Goal: Task Accomplishment & Management: Use online tool/utility

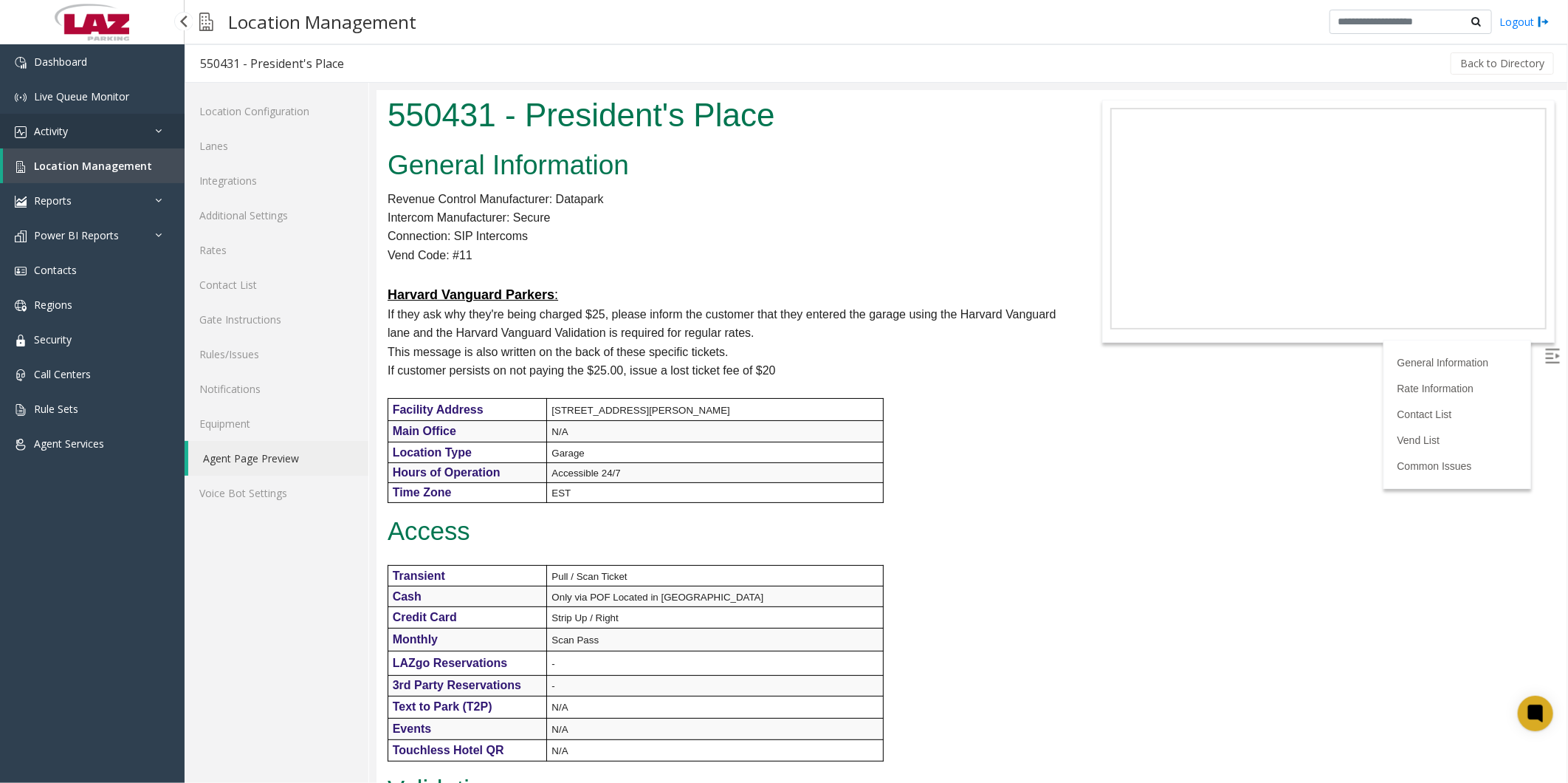
click at [57, 138] on link "Activity" at bounding box center [92, 131] width 184 height 35
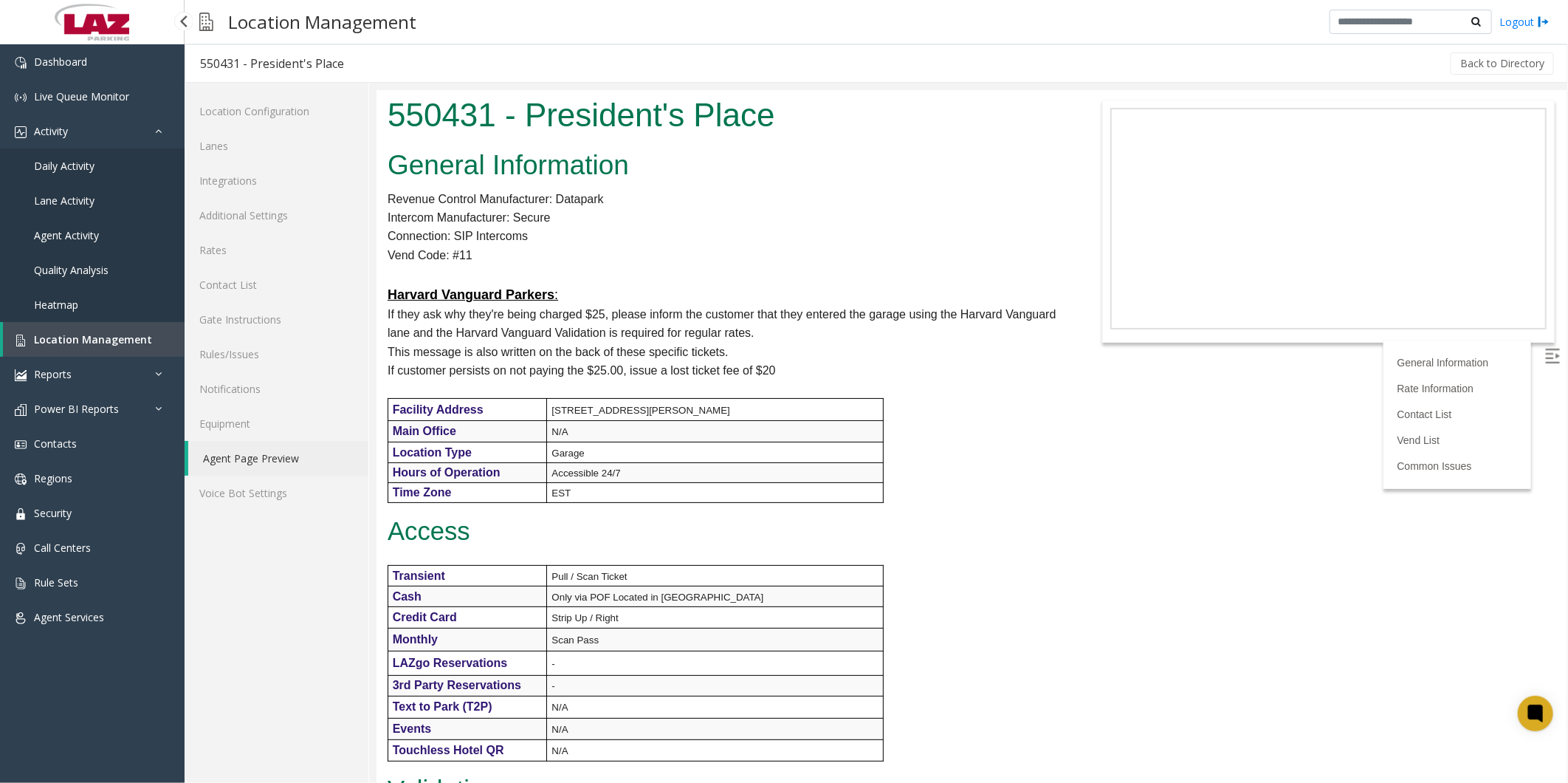
click at [62, 167] on span "Daily Activity" at bounding box center [64, 165] width 60 height 14
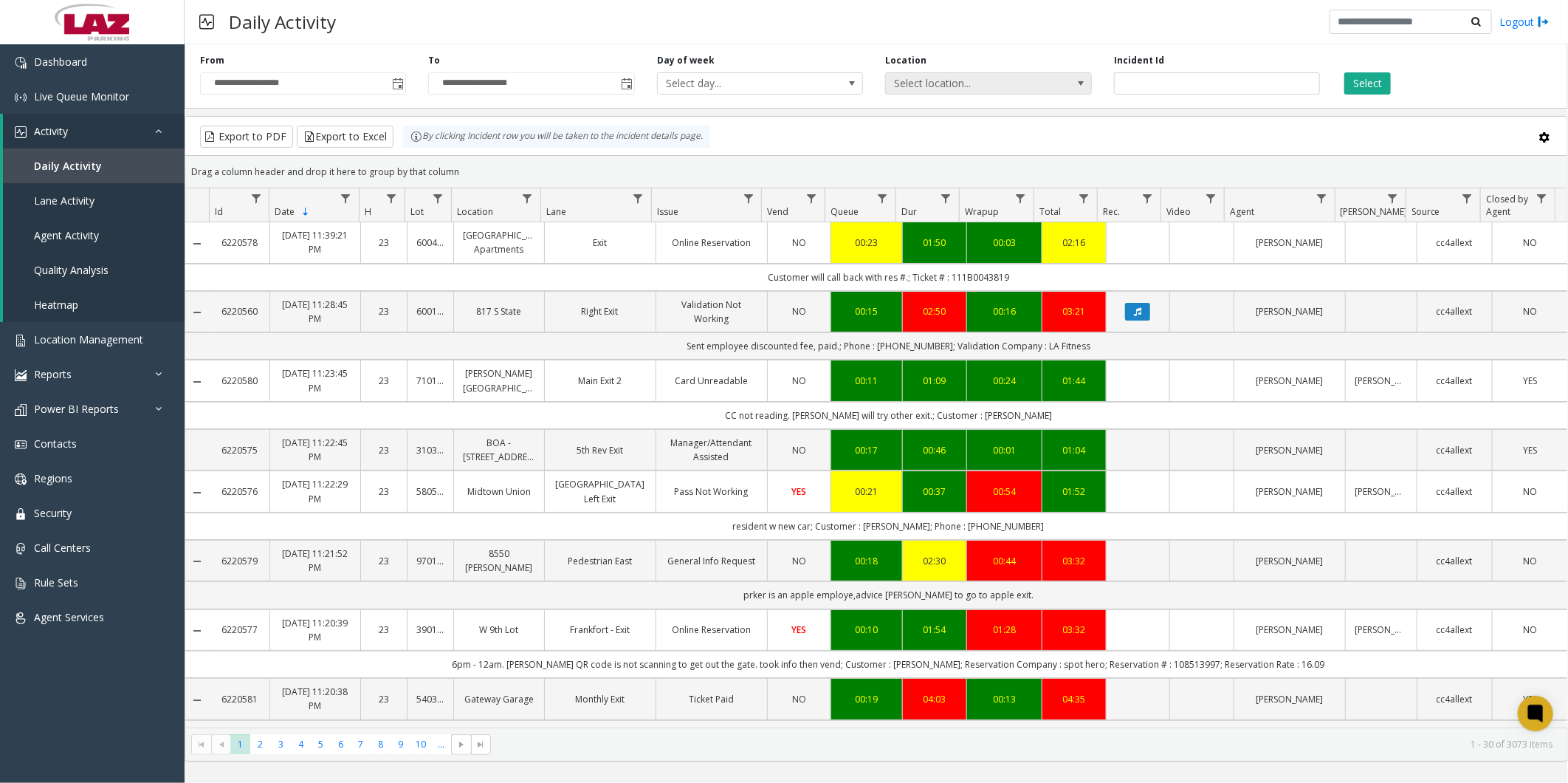
click at [972, 81] on span "Select location..." at bounding box center [967, 83] width 164 height 20
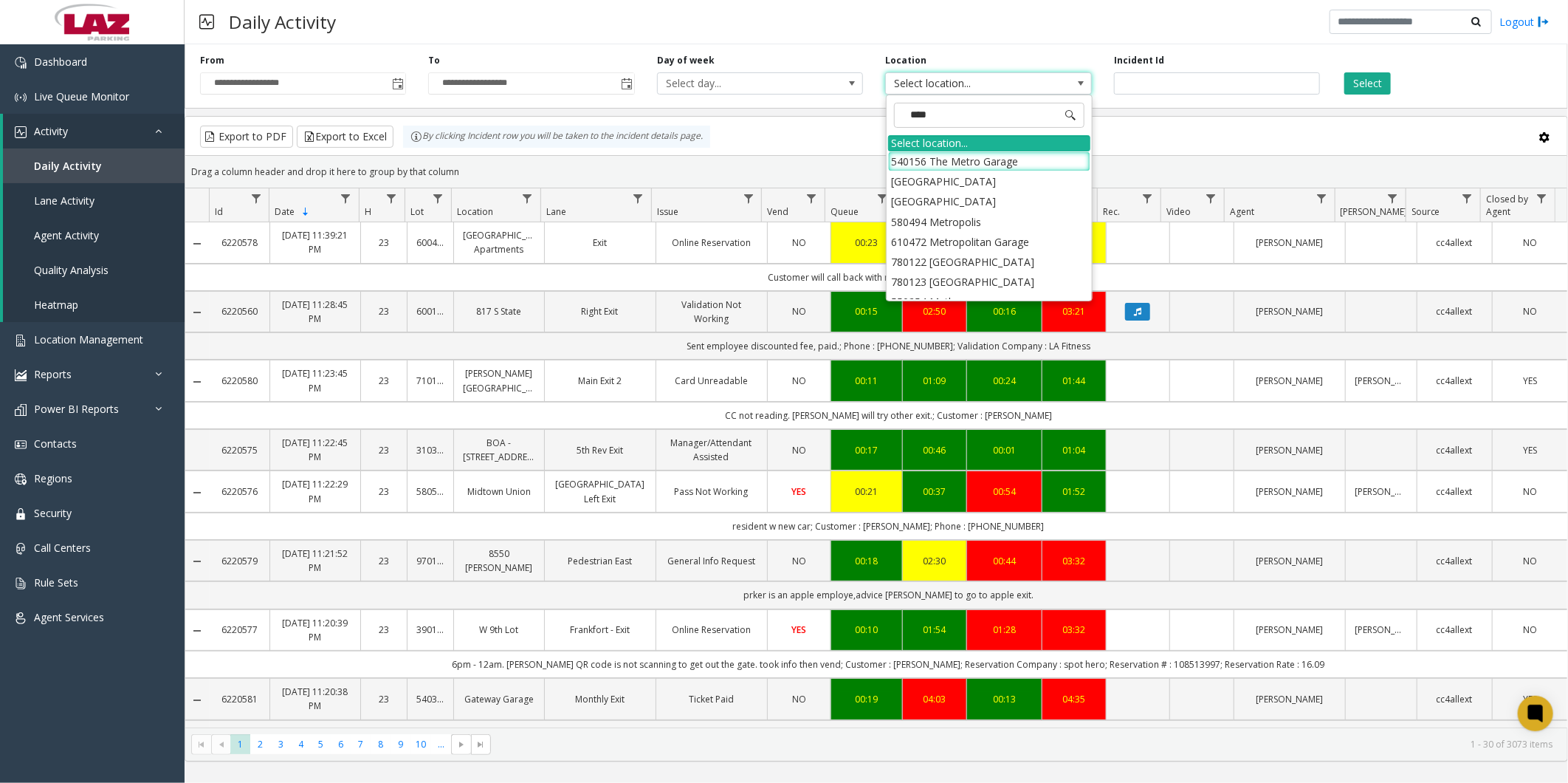
type input "*****"
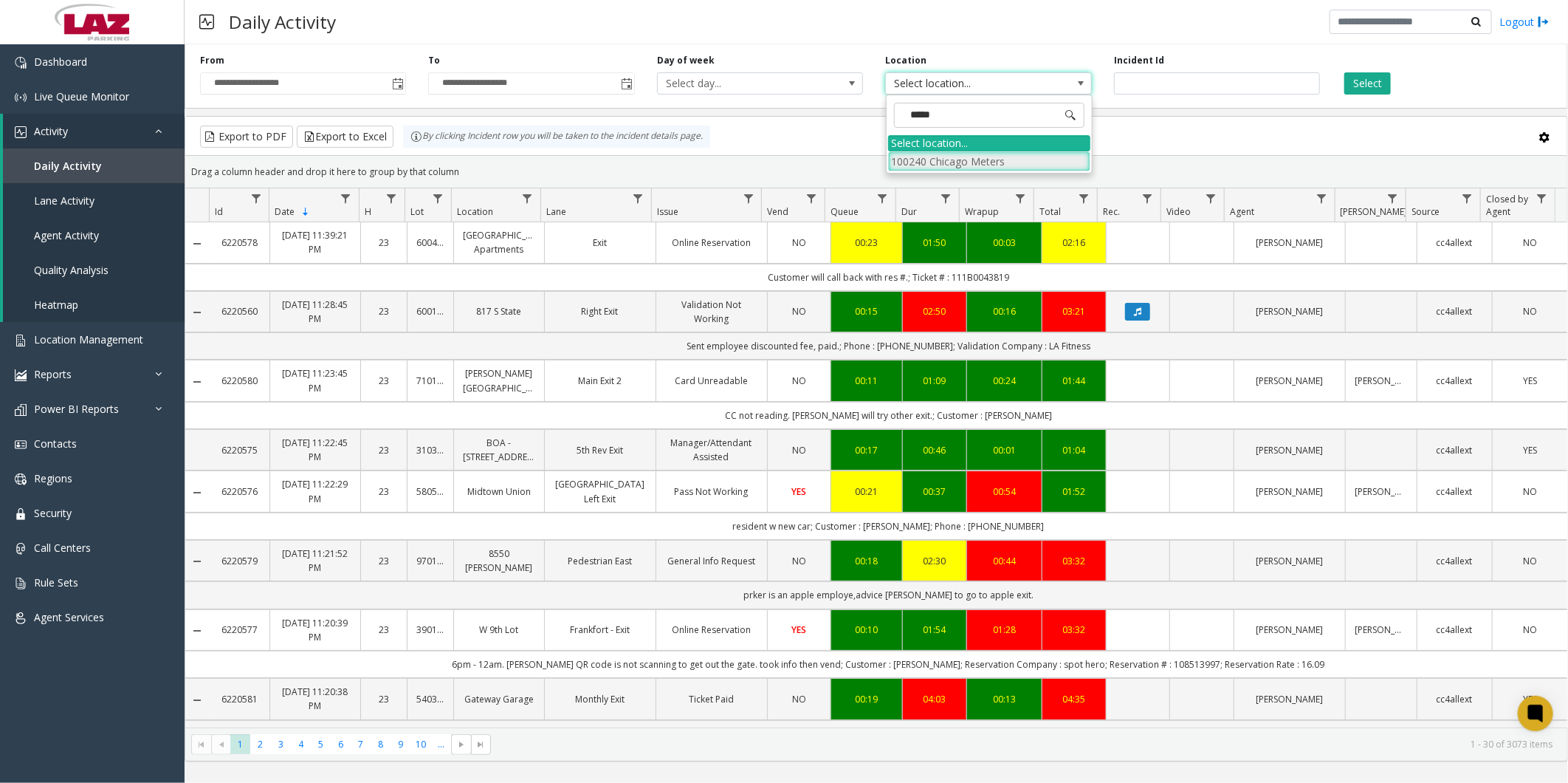
click at [912, 158] on li "100240 Chicago Meters" at bounding box center [989, 161] width 202 height 20
click at [1371, 85] on button "Select" at bounding box center [1367, 83] width 47 height 22
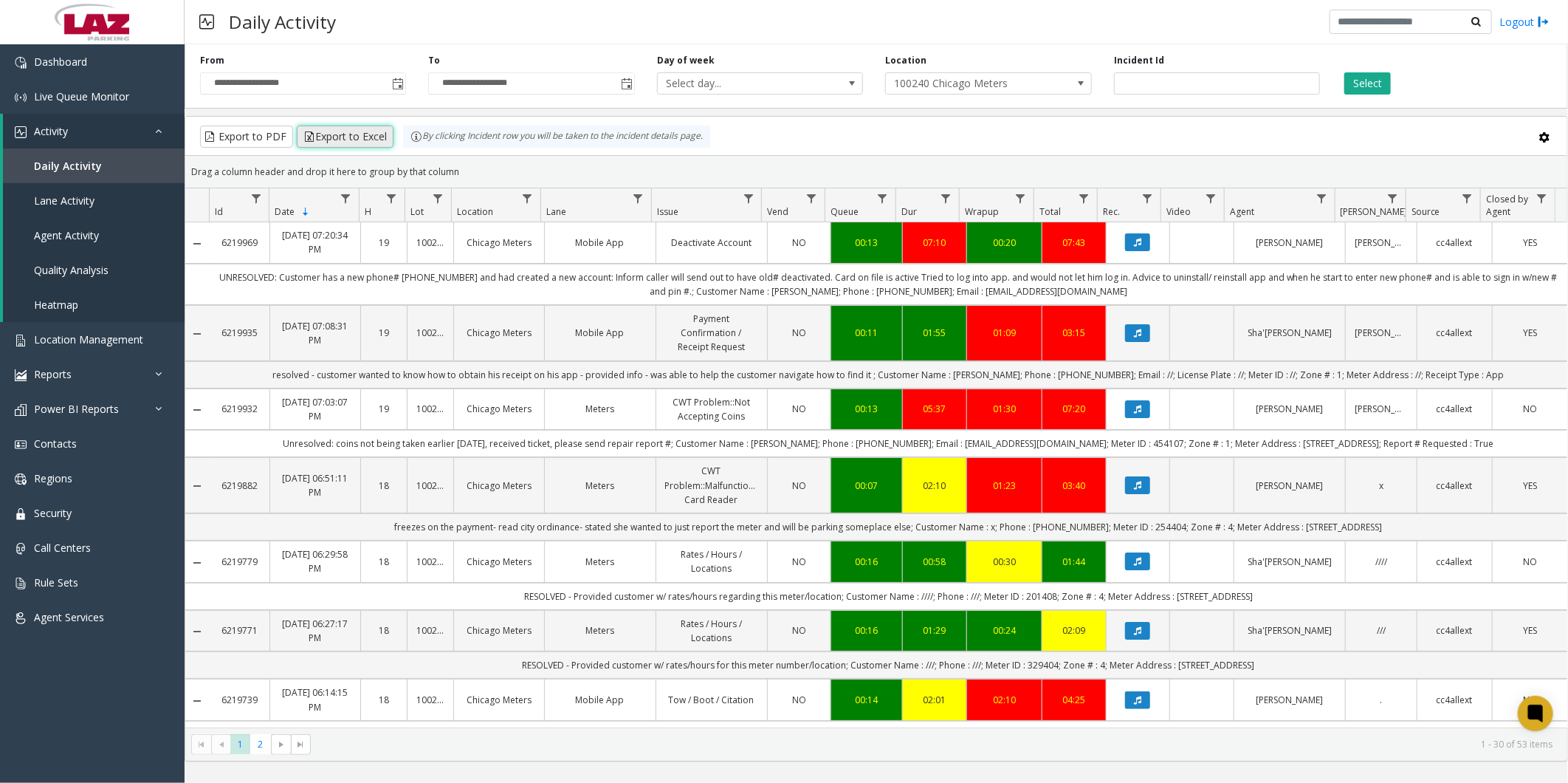
click at [352, 131] on button "Export to Excel" at bounding box center [345, 136] width 96 height 22
